Goal: Task Accomplishment & Management: Manage account settings

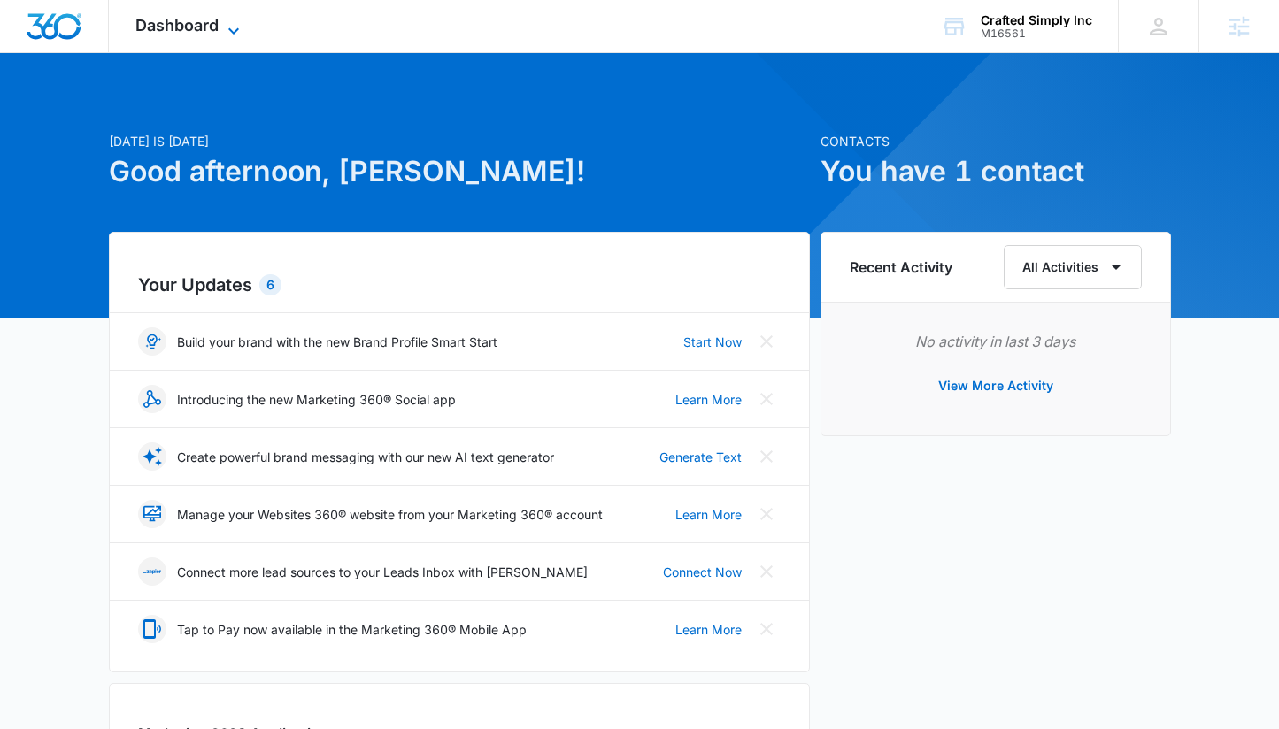
click at [190, 33] on span "Dashboard" at bounding box center [176, 25] width 83 height 19
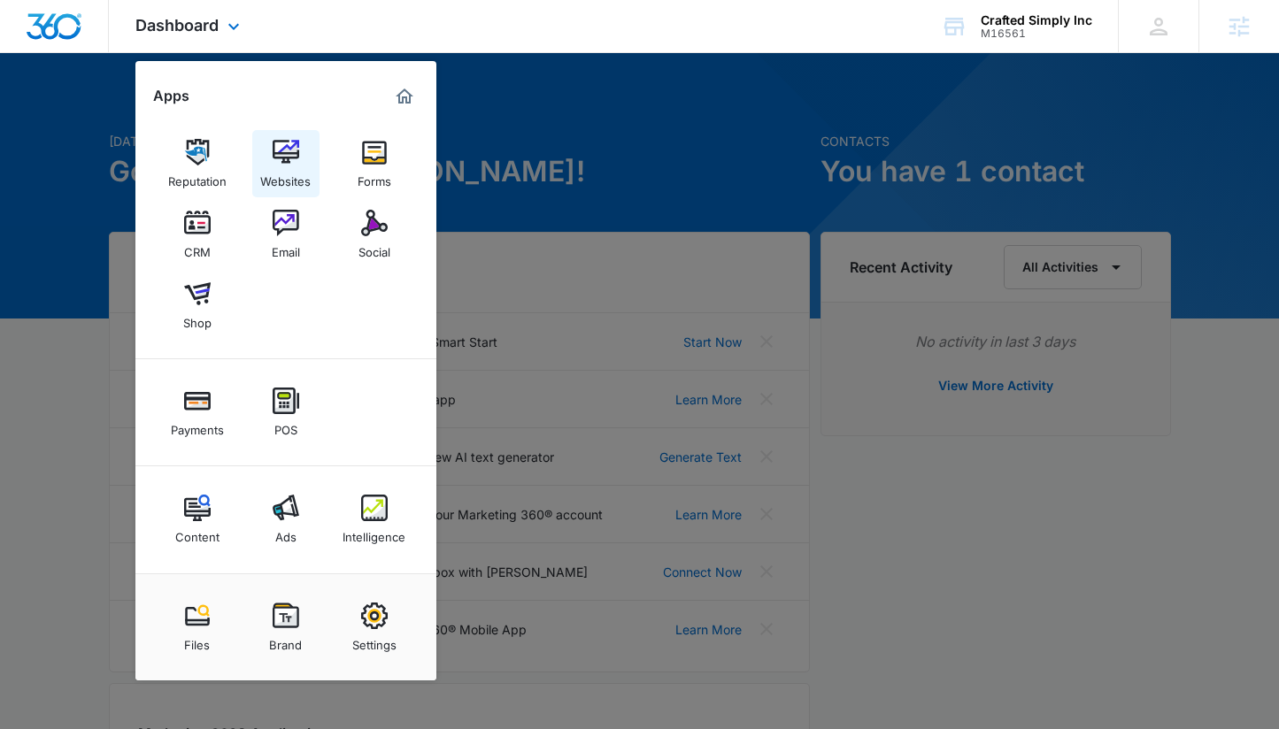
click at [265, 173] on div "Websites" at bounding box center [285, 177] width 50 height 23
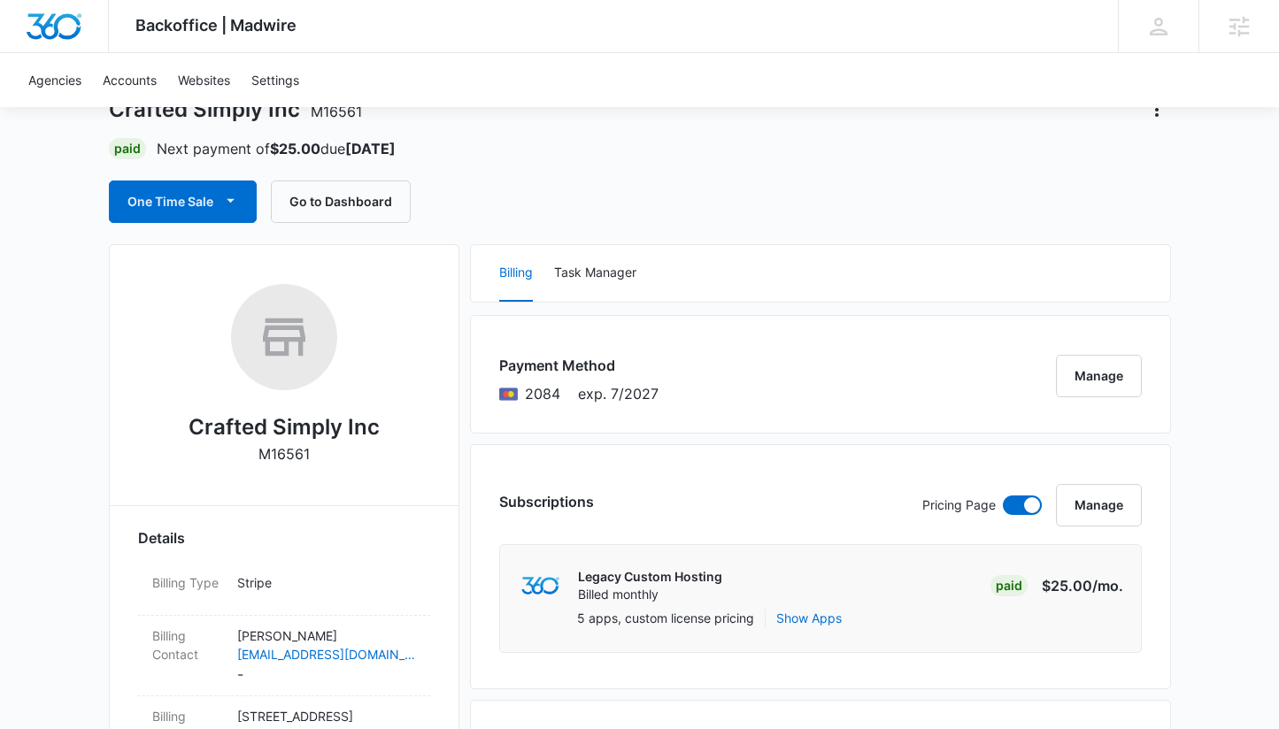
scroll to position [34, 0]
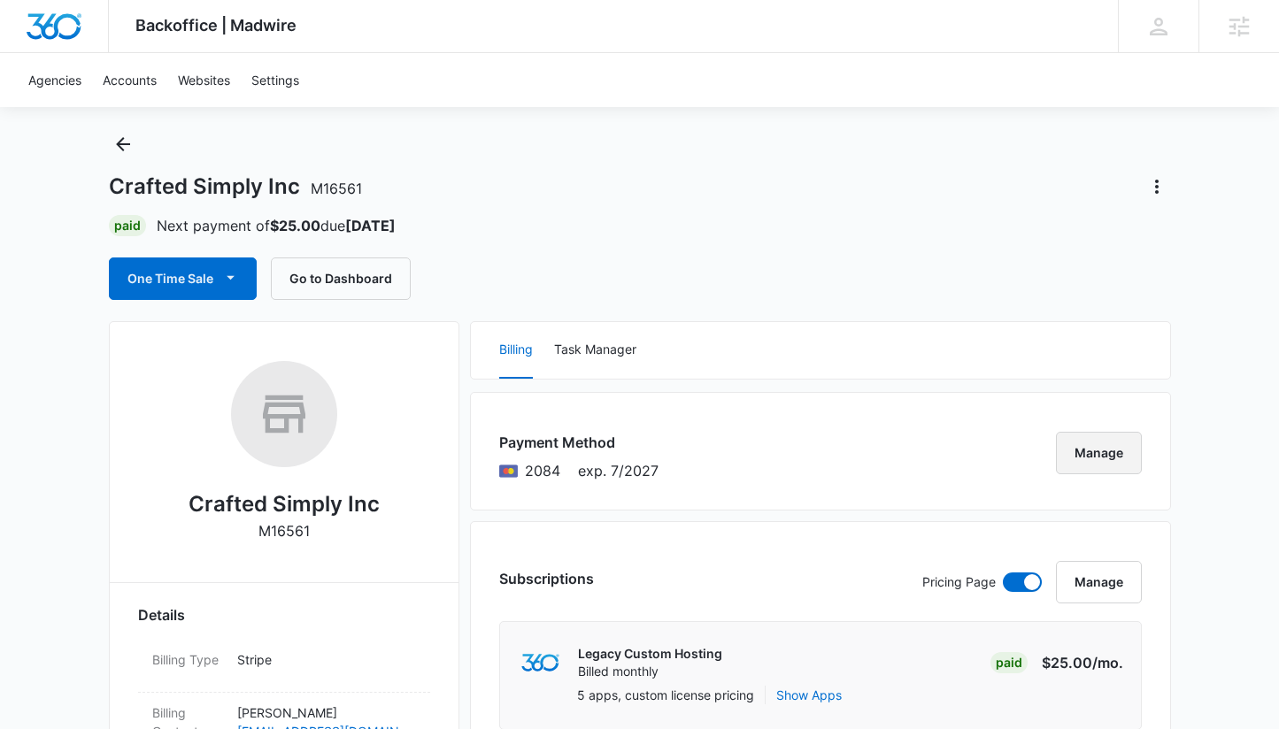
click at [1121, 458] on button "Manage" at bounding box center [1099, 453] width 86 height 42
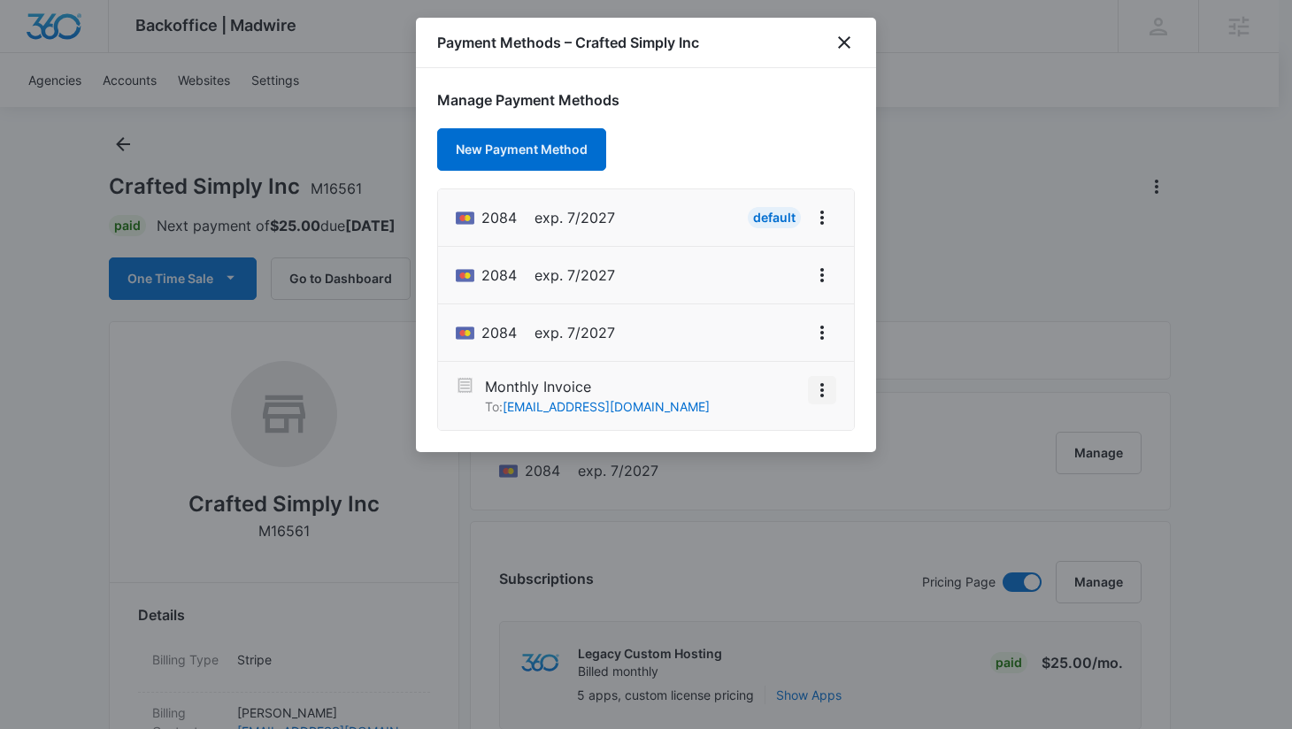
click at [819, 389] on icon "View More" at bounding box center [822, 390] width 21 height 21
click at [785, 335] on div "Activate" at bounding box center [769, 341] width 48 height 12
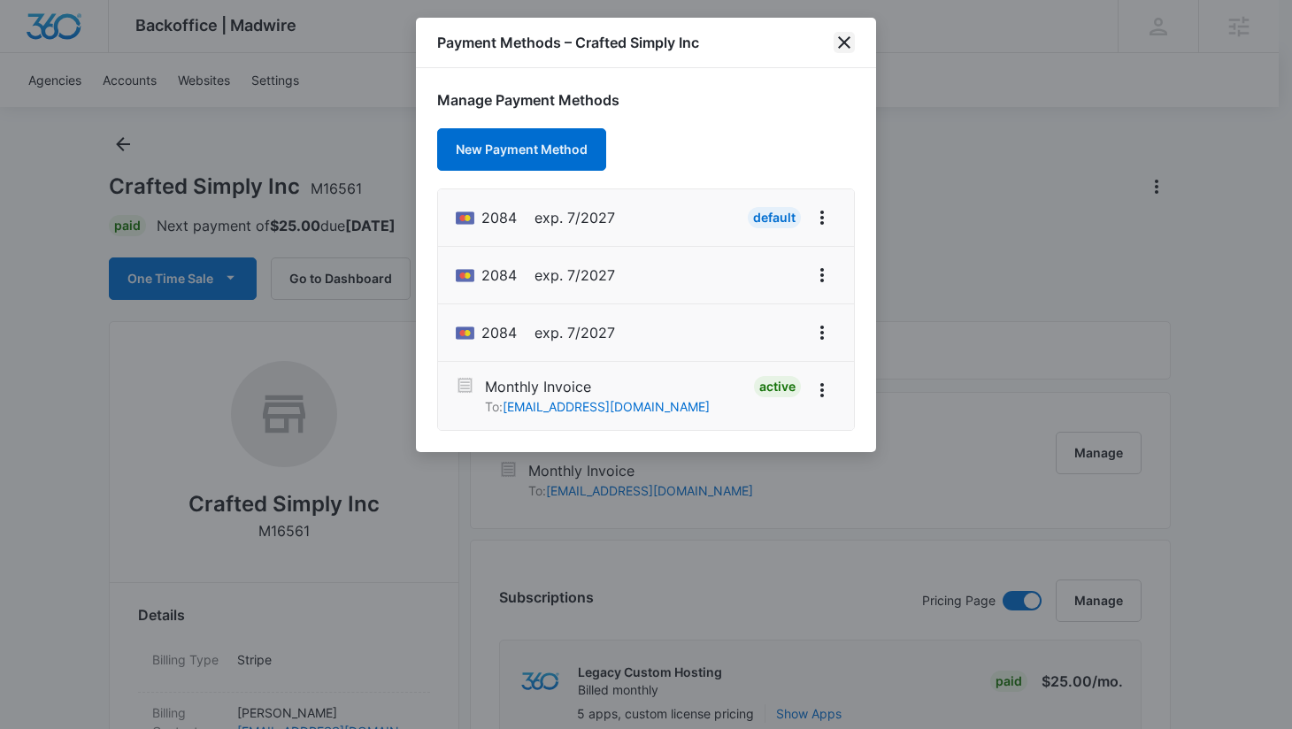
click at [848, 32] on icon "close" at bounding box center [844, 42] width 21 height 21
